Goal: Information Seeking & Learning: Learn about a topic

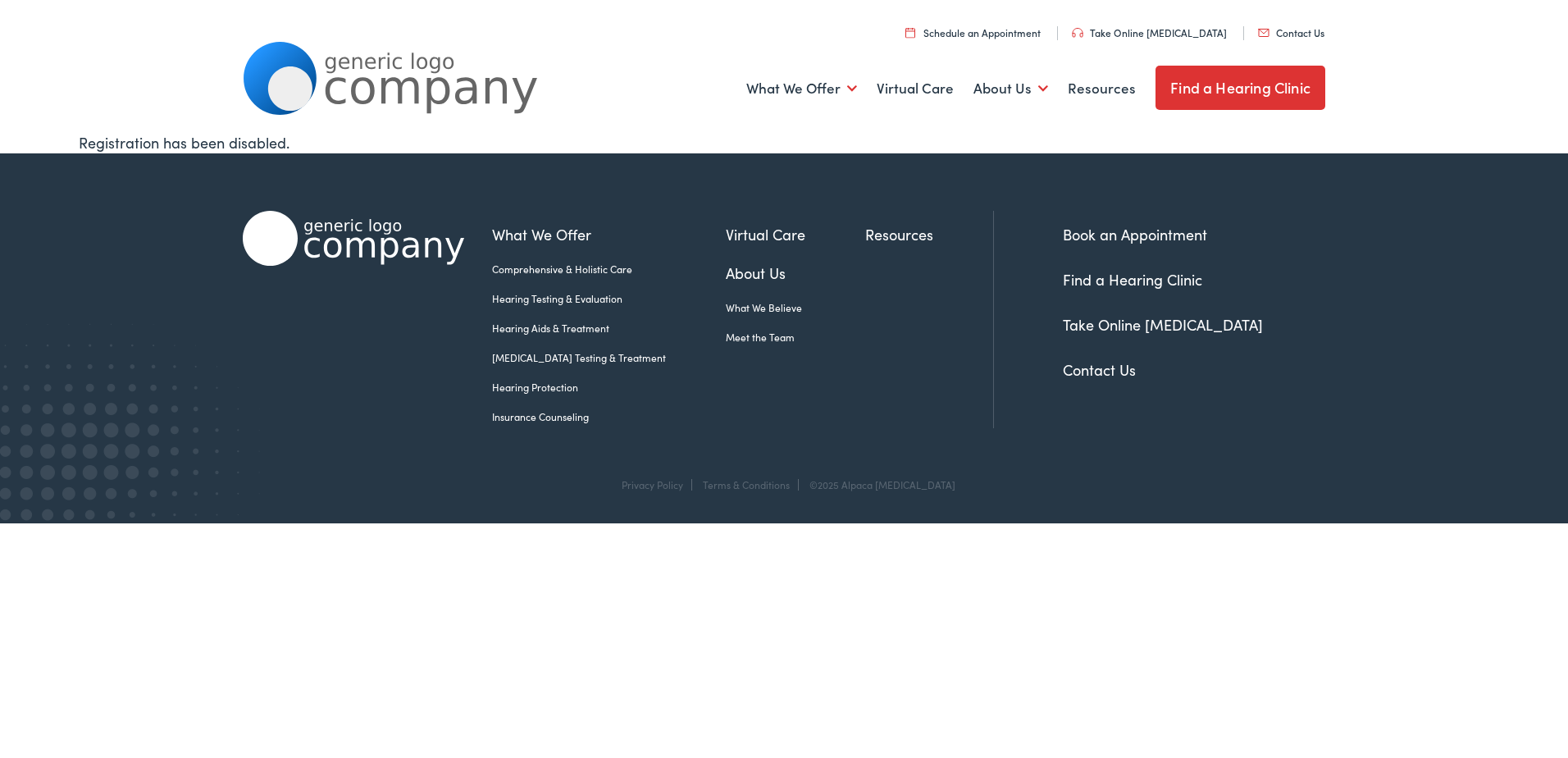
click at [545, 418] on link "Insurance Counseling" at bounding box center [608, 416] width 233 height 15
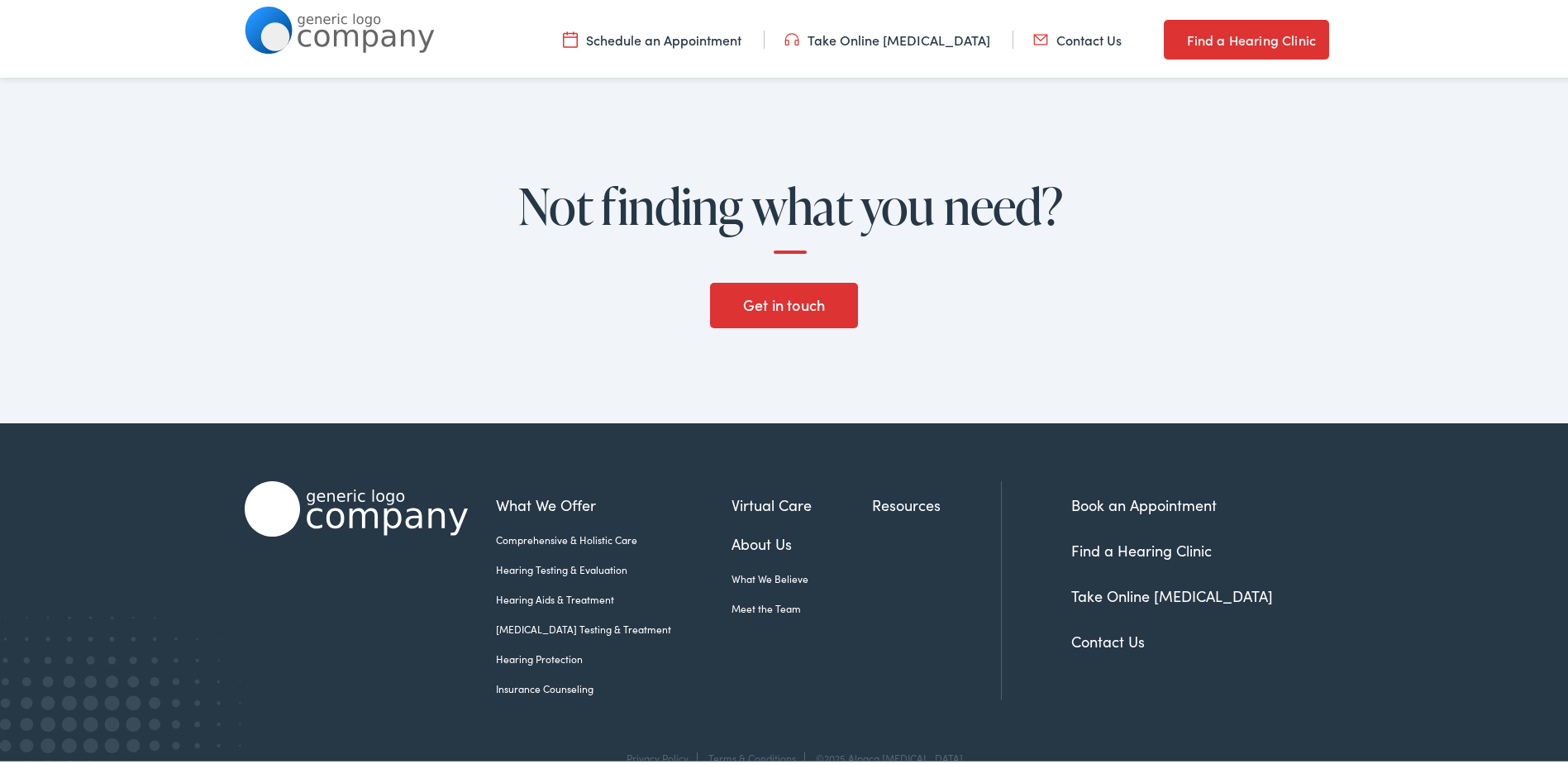
scroll to position [2460, 0]
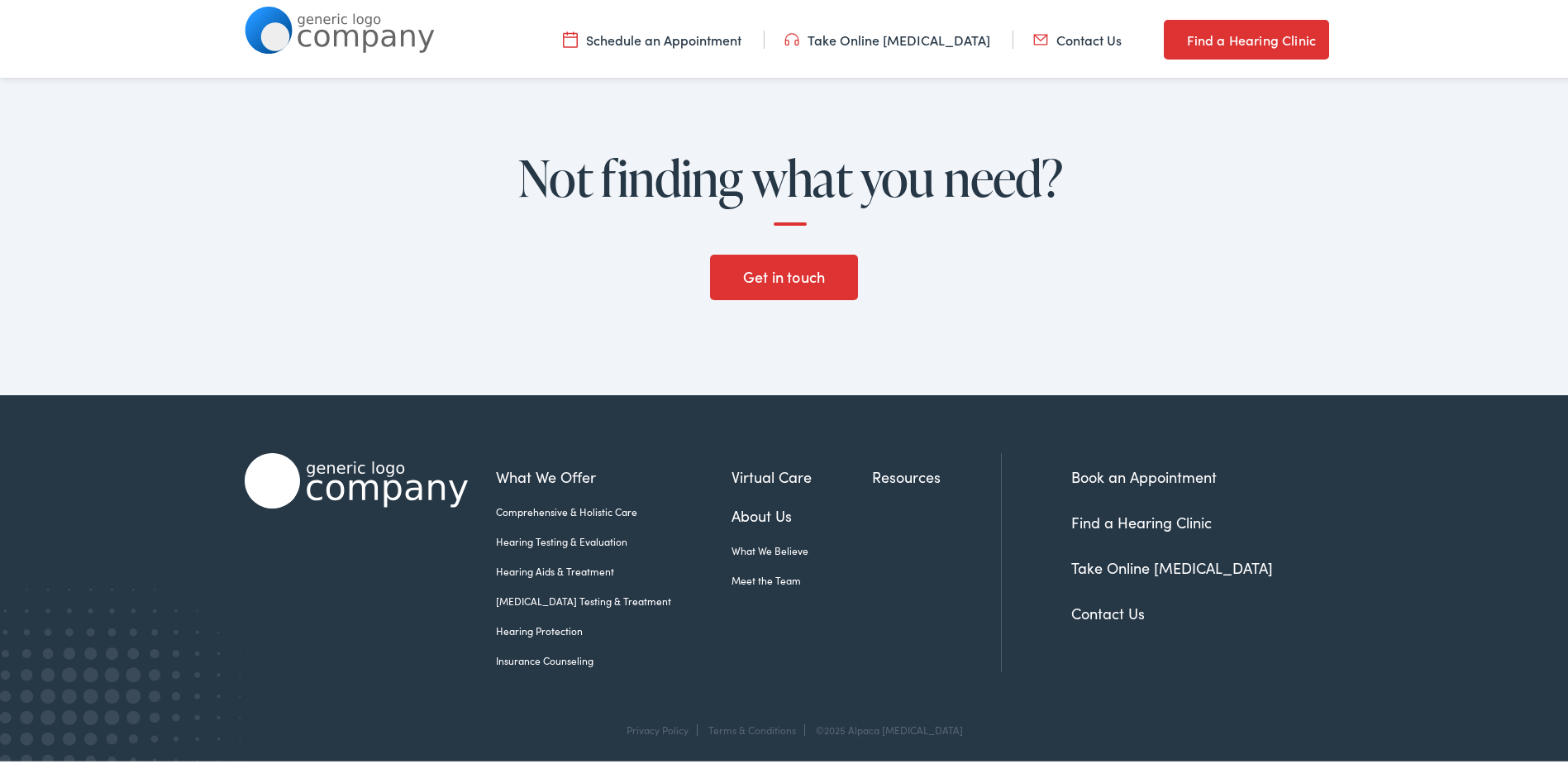
click at [1096, 609] on link "Contact Us" at bounding box center [1108, 609] width 74 height 21
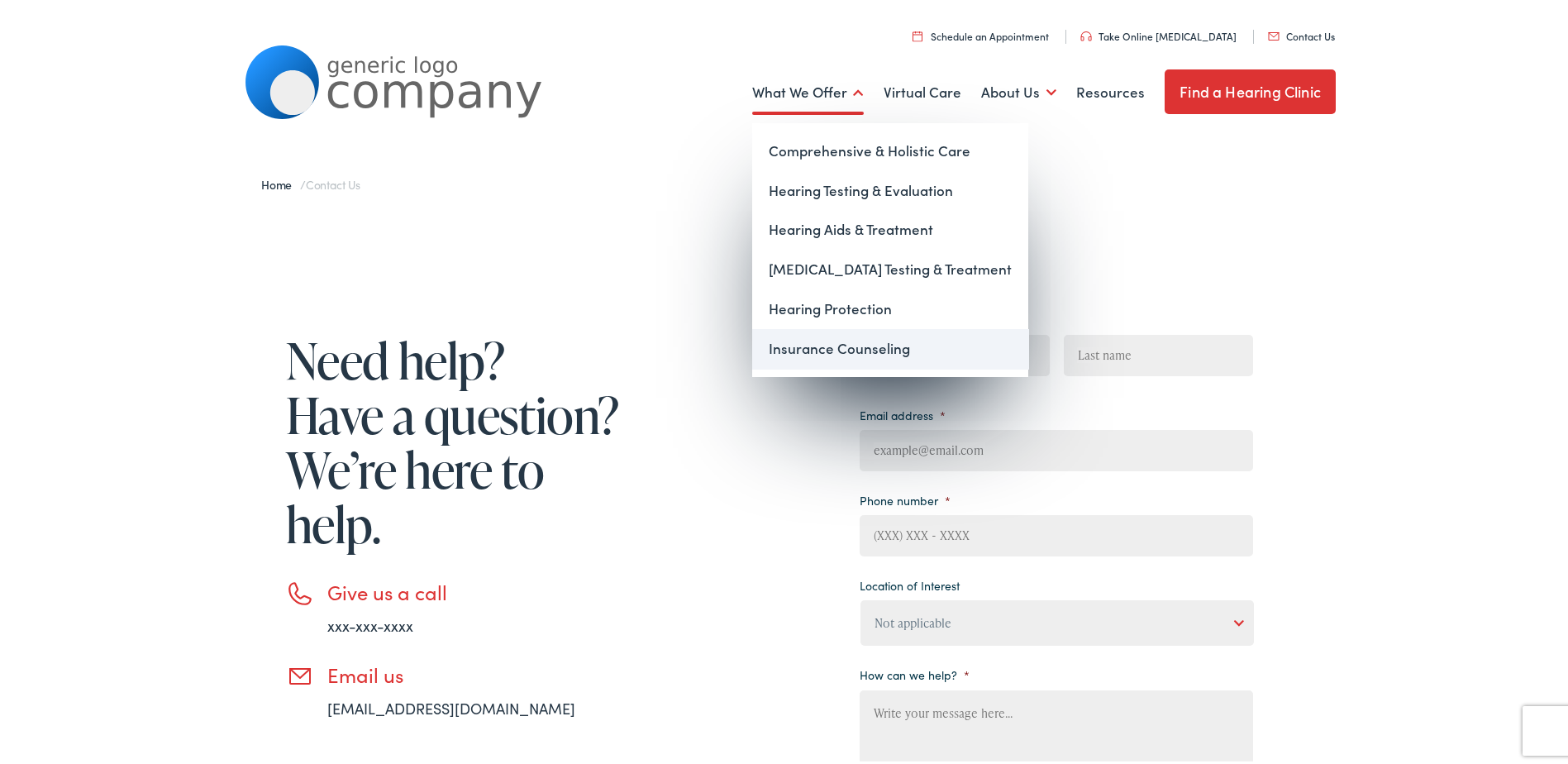
click at [832, 342] on link "Insurance Counseling" at bounding box center [891, 346] width 276 height 40
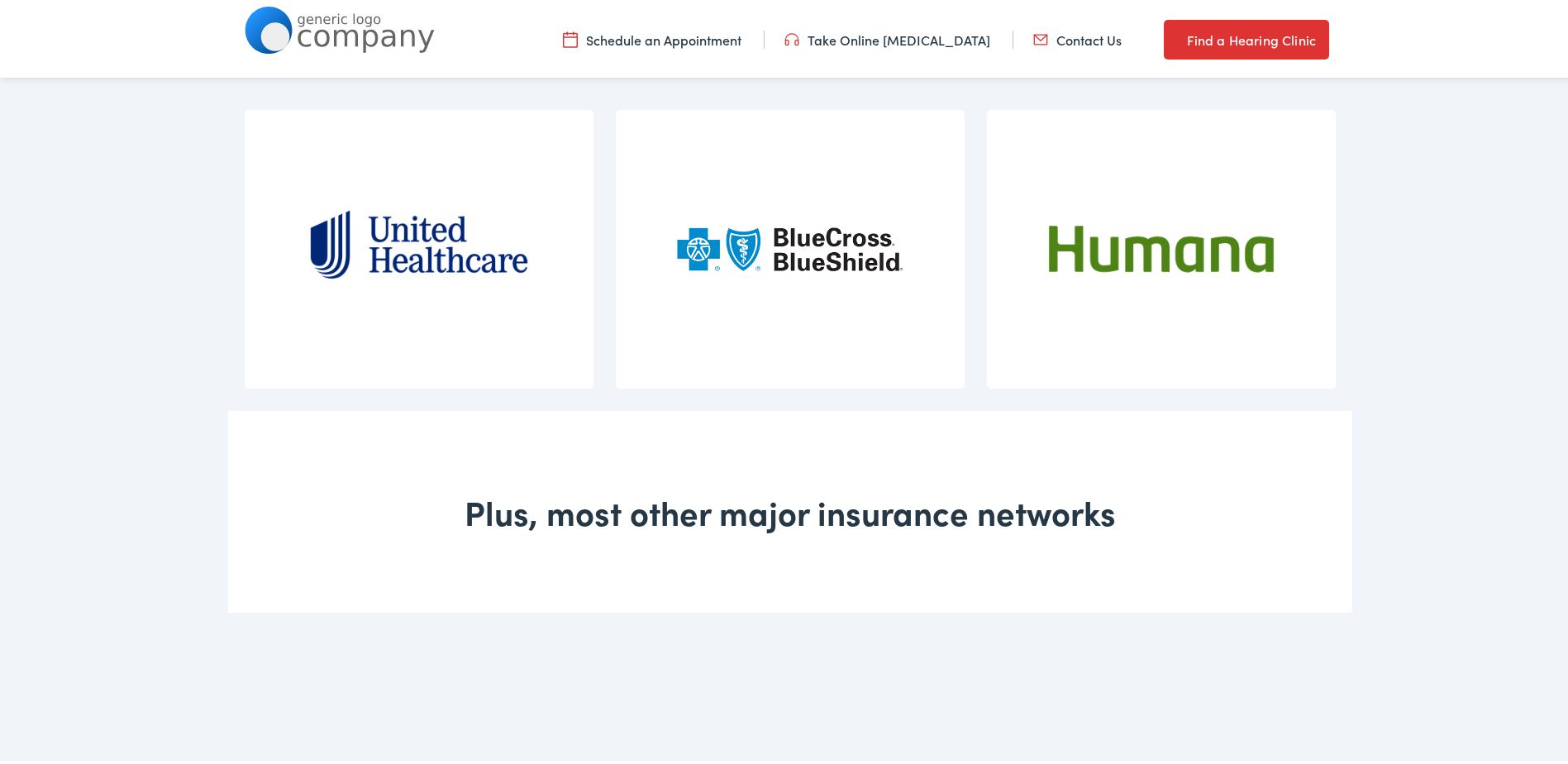
scroll to position [1323, 0]
